Goal: Transaction & Acquisition: Purchase product/service

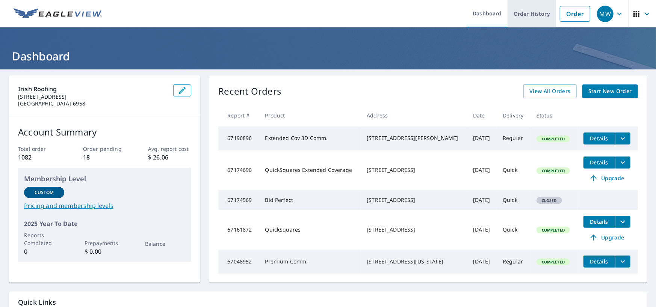
click at [524, 18] on link "Order History" at bounding box center [532, 13] width 48 height 27
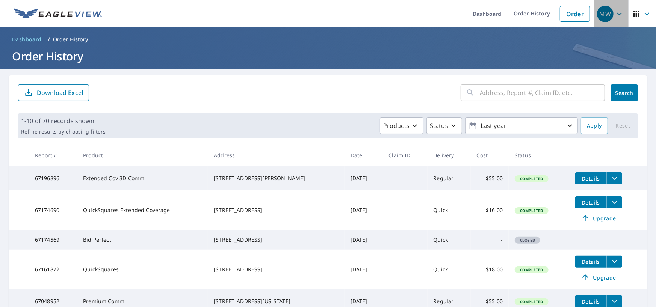
click at [615, 15] on icon "button" at bounding box center [619, 13] width 9 height 9
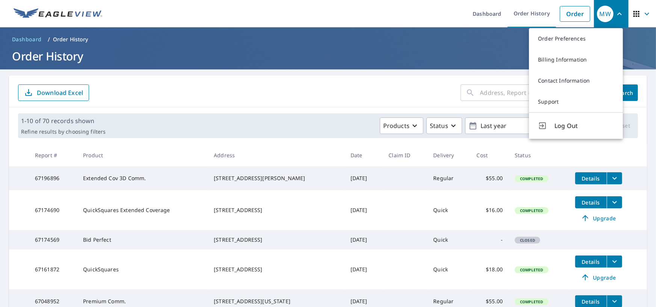
click at [404, 77] on div "​ Search Download Excel" at bounding box center [328, 92] width 638 height 32
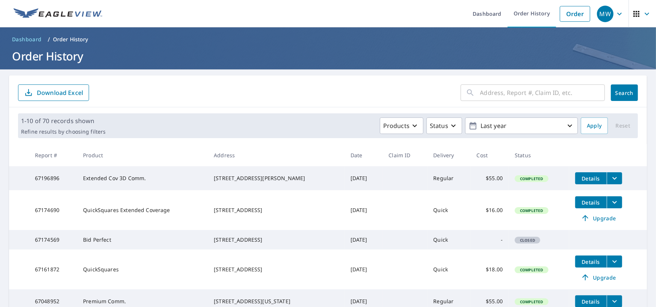
click at [527, 95] on input "text" at bounding box center [542, 92] width 125 height 21
type input "3729 windshire dr"
click button "Search" at bounding box center [624, 93] width 27 height 17
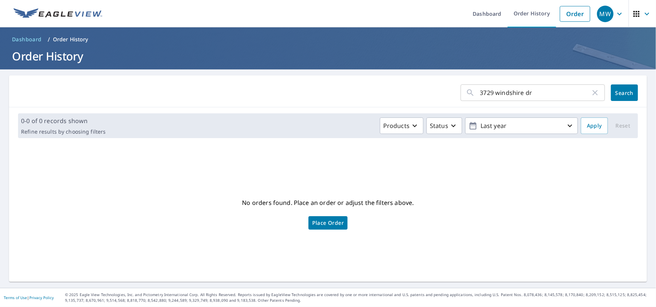
click at [591, 94] on icon "button" at bounding box center [595, 92] width 9 height 9
click at [573, 12] on link "Order" at bounding box center [575, 14] width 30 height 16
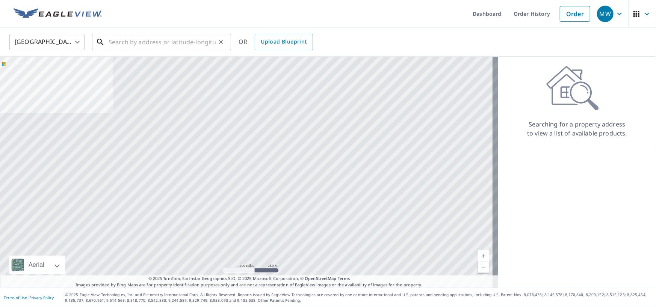
click at [138, 40] on input "text" at bounding box center [162, 42] width 107 height 21
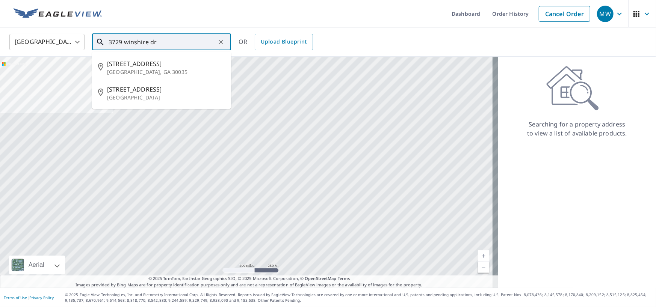
click at [133, 44] on input "3729 winshire dr" at bounding box center [162, 42] width 107 height 21
click at [165, 95] on p "[GEOGRAPHIC_DATA]" at bounding box center [166, 98] width 118 height 8
type input "3729 Windshire Dr SE Grand Rapids, MI 49546"
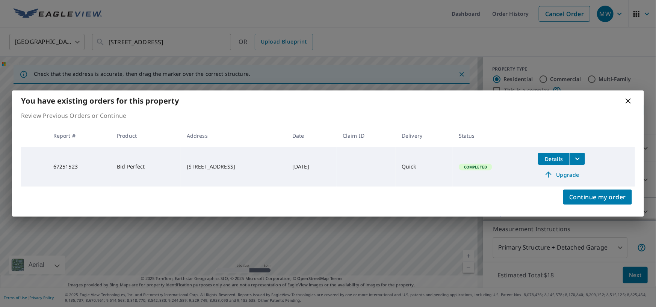
drag, startPoint x: 630, startPoint y: 101, endPoint x: 625, endPoint y: 103, distance: 5.2
click at [630, 101] on icon at bounding box center [628, 101] width 9 height 9
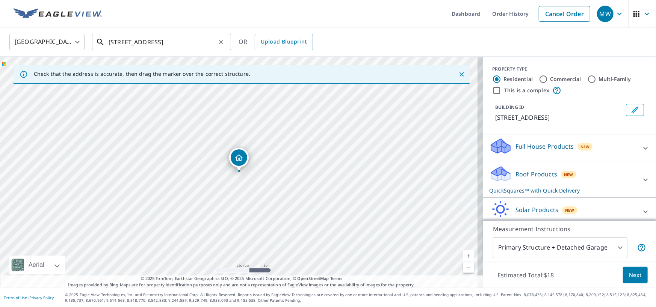
click at [181, 43] on input "3729 Windshire Dr SE Grand Rapids, MI 49546" at bounding box center [162, 42] width 107 height 21
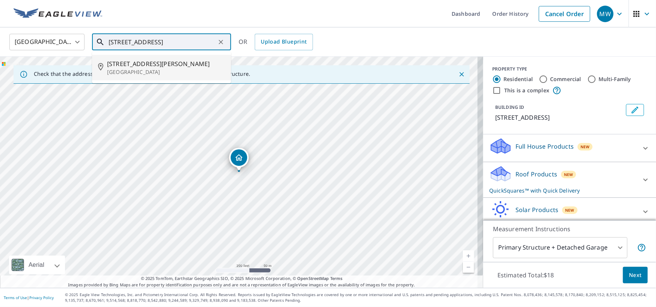
click at [161, 64] on span "[STREET_ADDRESS][PERSON_NAME]" at bounding box center [166, 63] width 118 height 9
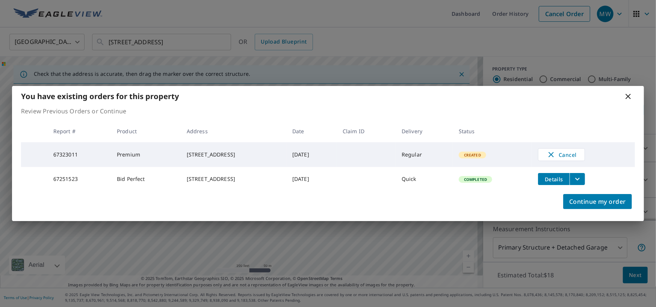
click at [629, 92] on icon at bounding box center [628, 96] width 9 height 9
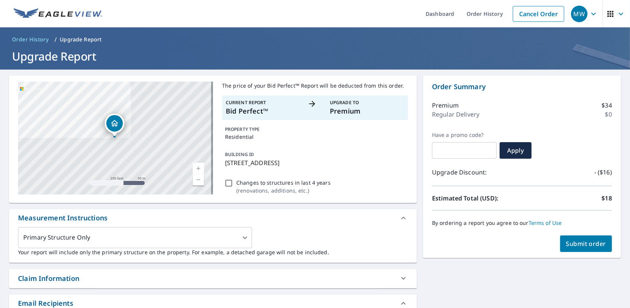
click at [593, 248] on button "Submit order" at bounding box center [586, 243] width 52 height 17
